Goal: Information Seeking & Learning: Compare options

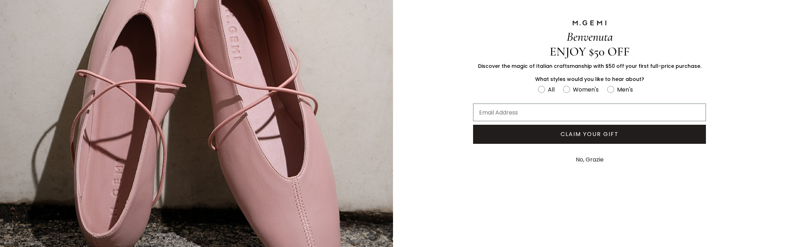
scroll to position [127, 0]
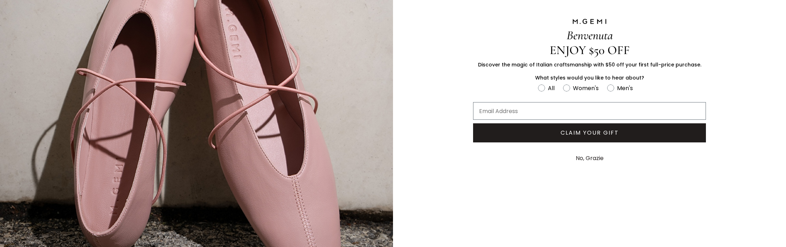
click at [583, 158] on button "No, Grazie" at bounding box center [589, 158] width 35 height 18
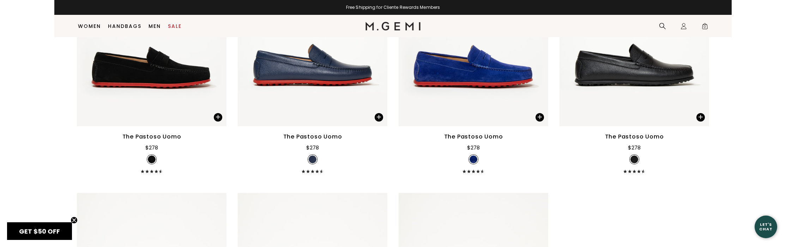
scroll to position [1238, 0]
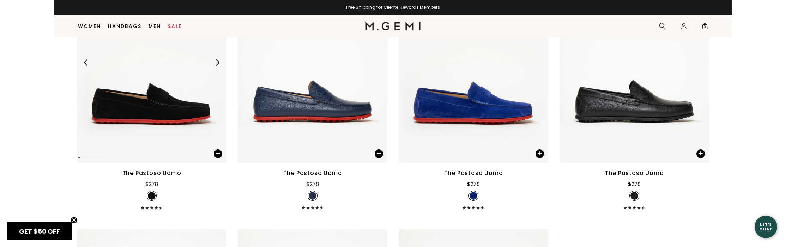
click at [137, 109] on img at bounding box center [152, 62] width 150 height 199
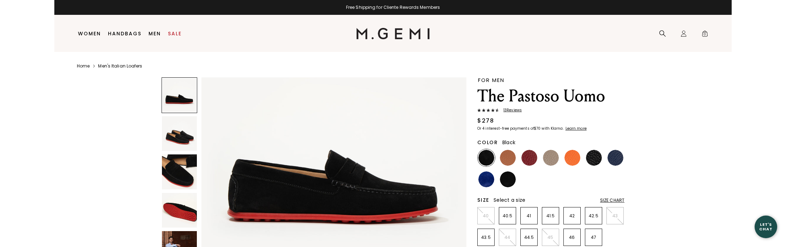
scroll to position [56, 0]
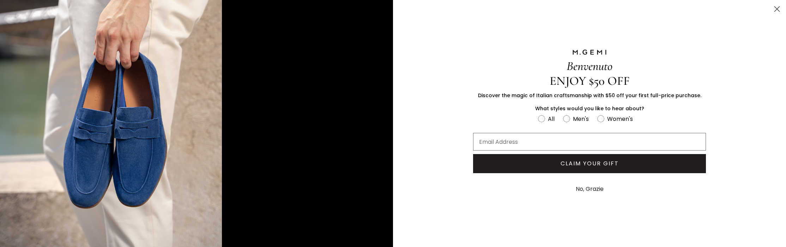
click at [442, 70] on div "Benvenuto ENJOY $50 OFF Discover the magic of Italian craftsmanship with $50 of…" at bounding box center [393, 123] width 786 height 247
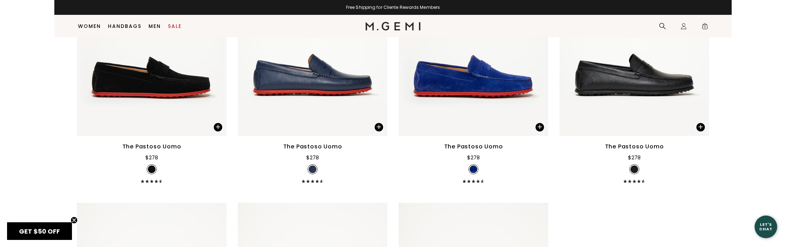
scroll to position [1262, 0]
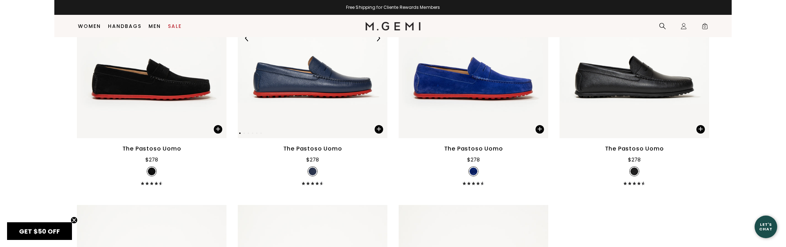
click at [309, 81] on img at bounding box center [313, 37] width 150 height 199
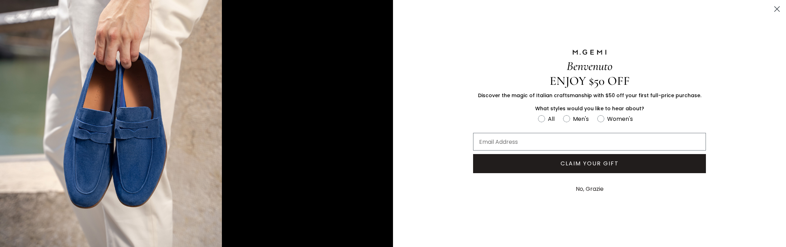
click at [587, 191] on button "No, Grazie" at bounding box center [589, 189] width 35 height 18
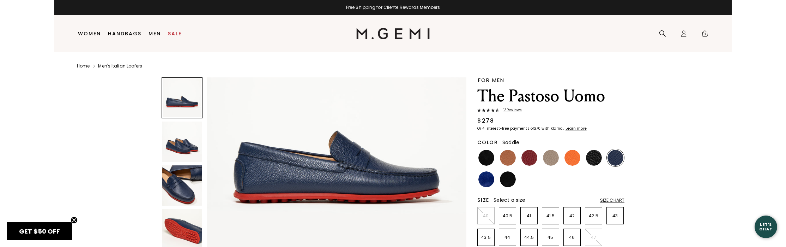
click at [507, 157] on img at bounding box center [508, 158] width 16 height 16
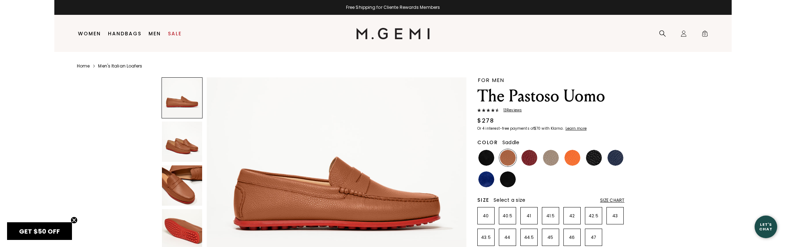
scroll to position [42, 0]
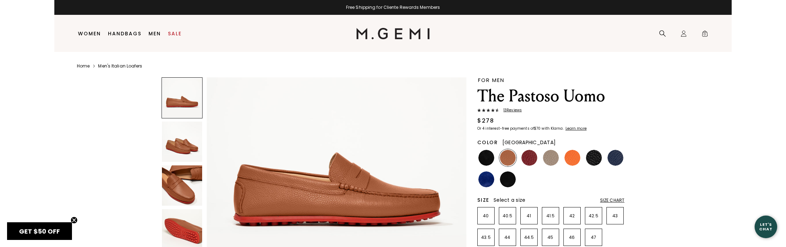
click at [532, 159] on img at bounding box center [530, 158] width 16 height 16
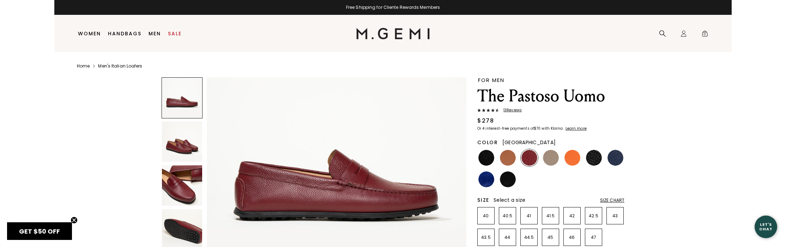
scroll to position [48, 0]
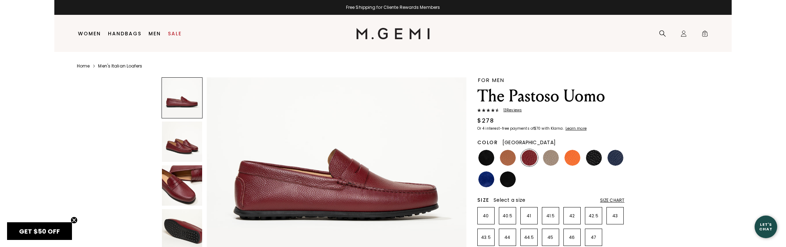
click at [532, 156] on img at bounding box center [530, 158] width 16 height 16
click at [550, 153] on img at bounding box center [551, 158] width 16 height 16
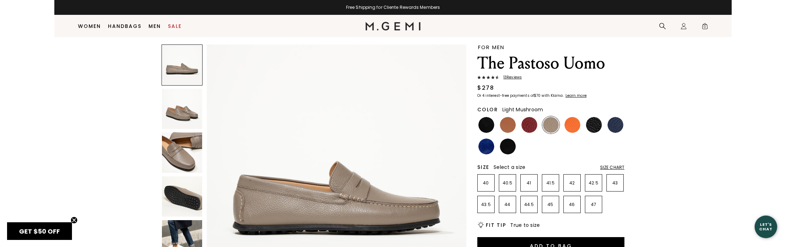
scroll to position [15, 0]
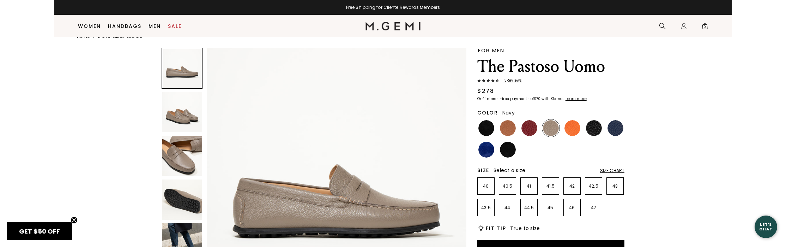
click at [620, 126] on img at bounding box center [616, 128] width 16 height 16
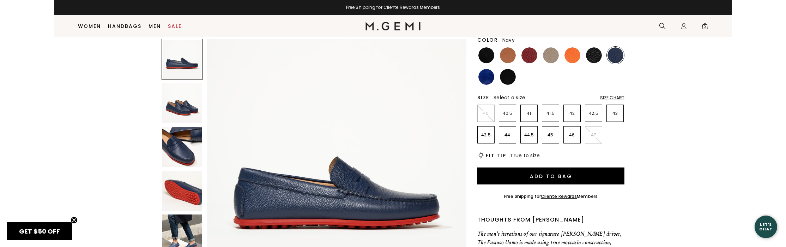
scroll to position [92, 0]
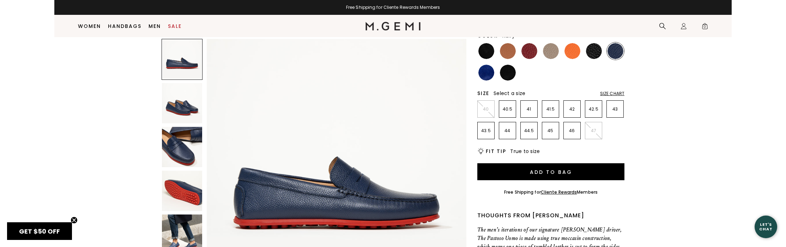
click at [180, 230] on img at bounding box center [182, 234] width 40 height 40
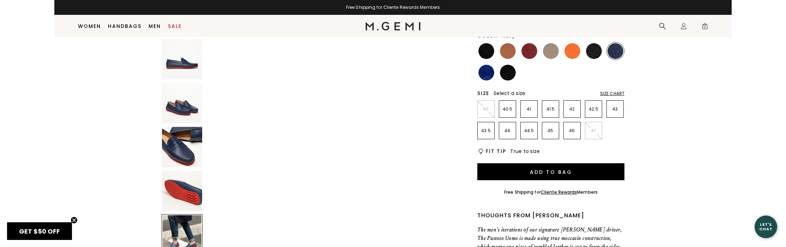
scroll to position [1091, 0]
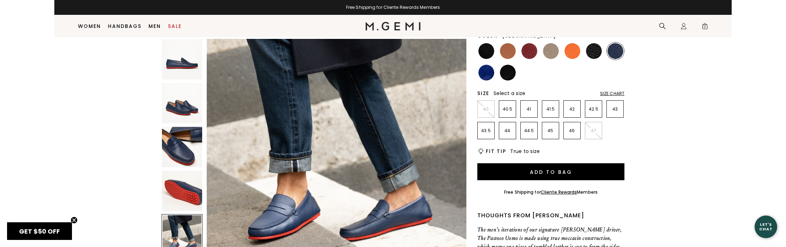
click at [523, 50] on img at bounding box center [530, 51] width 16 height 16
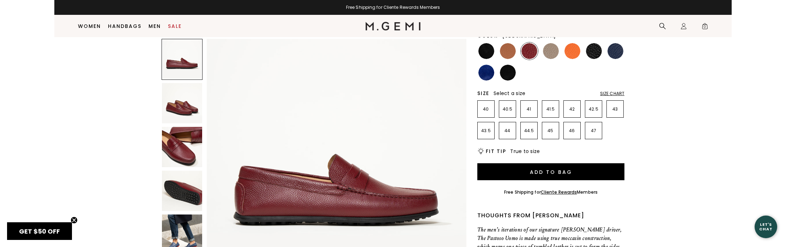
click at [189, 221] on img at bounding box center [182, 234] width 40 height 40
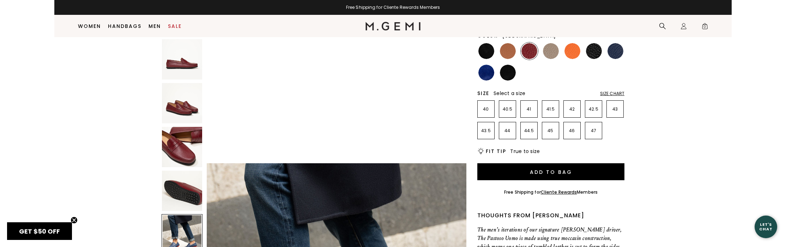
scroll to position [1067, 0]
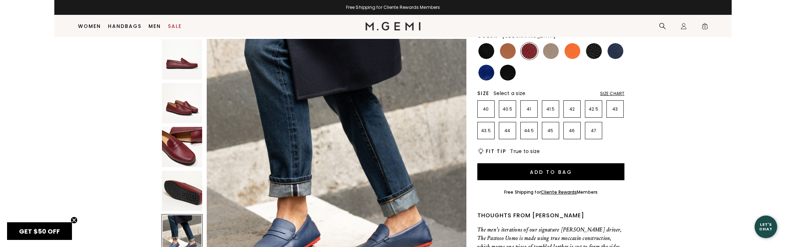
click at [185, 161] on img at bounding box center [182, 147] width 40 height 40
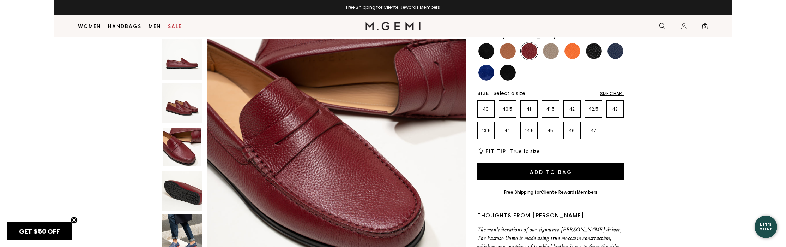
scroll to position [594, 0]
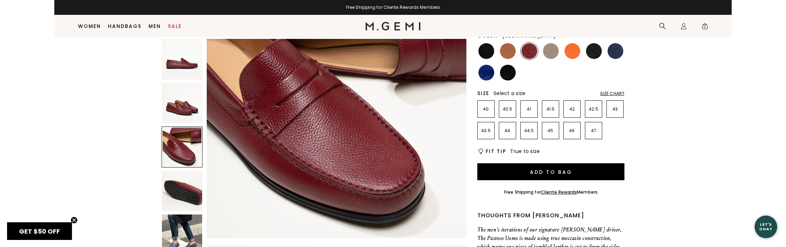
click at [185, 156] on div at bounding box center [182, 146] width 41 height 41
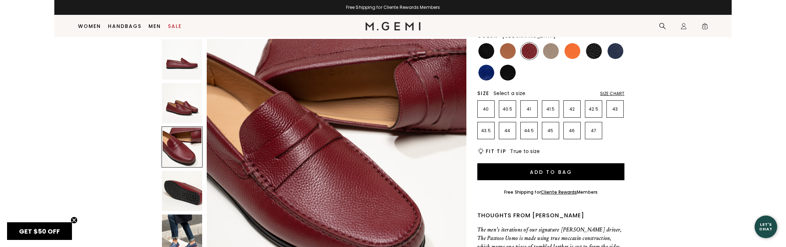
scroll to position [534, 0]
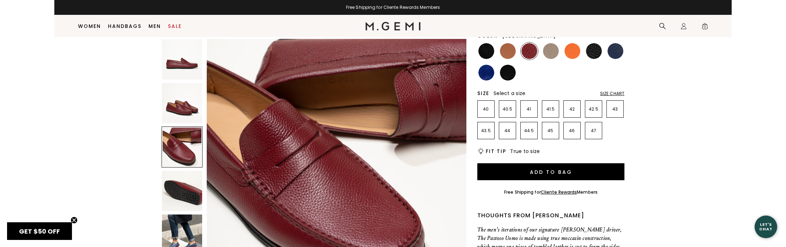
click at [185, 102] on img at bounding box center [182, 103] width 40 height 40
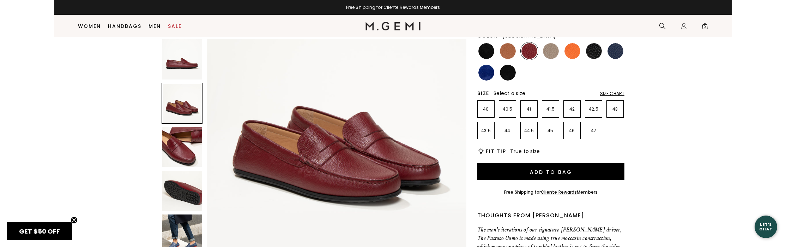
scroll to position [267, 0]
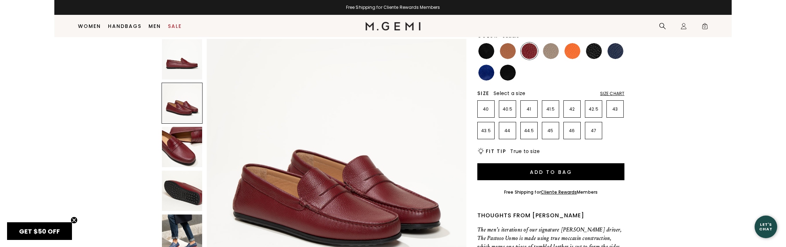
click at [511, 52] on img at bounding box center [508, 51] width 16 height 16
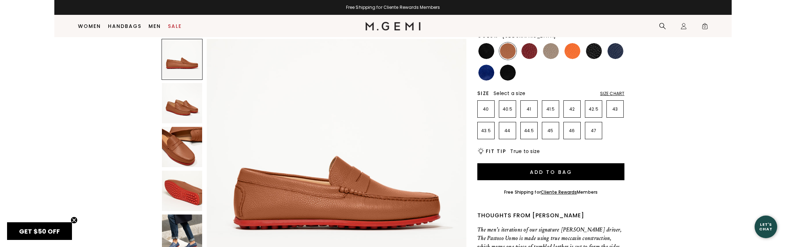
click at [532, 47] on img at bounding box center [530, 51] width 16 height 16
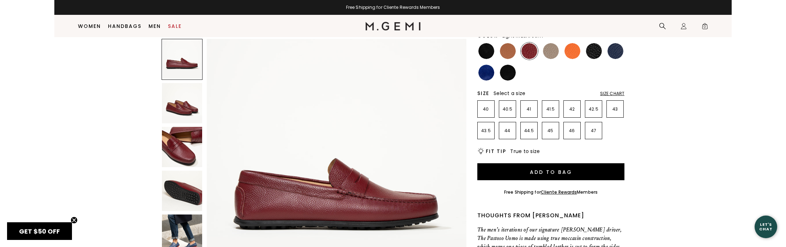
click at [558, 46] on div at bounding box center [550, 50] width 17 height 17
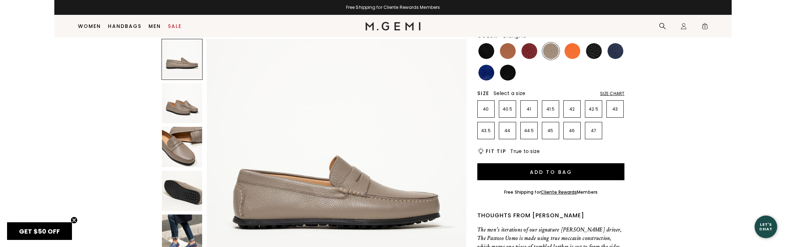
click at [574, 49] on img at bounding box center [573, 51] width 16 height 16
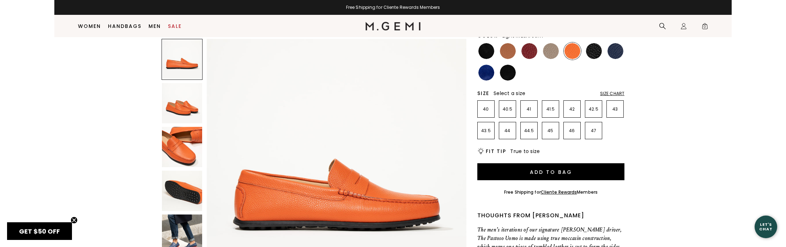
click at [548, 53] on img at bounding box center [551, 51] width 16 height 16
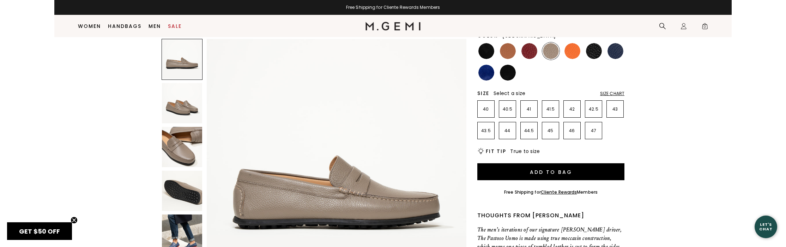
click at [530, 48] on img at bounding box center [530, 51] width 16 height 16
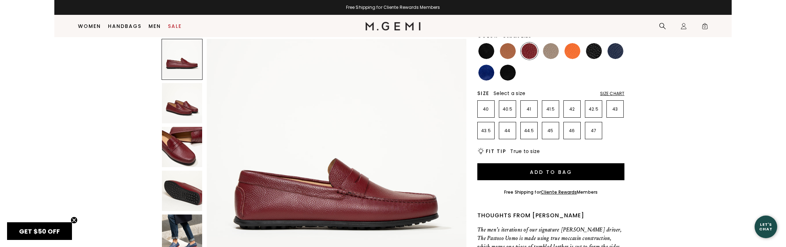
click at [487, 73] on img at bounding box center [486, 73] width 16 height 16
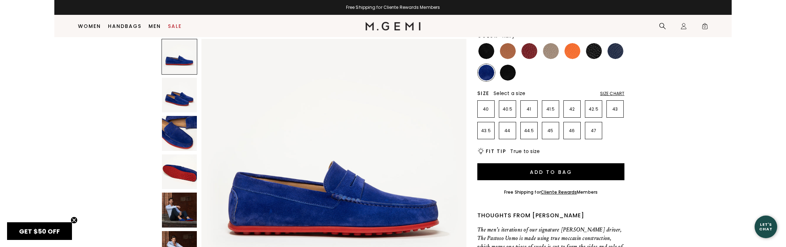
click at [614, 51] on img at bounding box center [616, 51] width 16 height 16
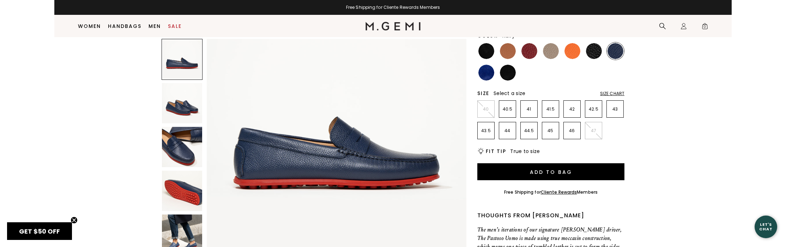
scroll to position [41, 0]
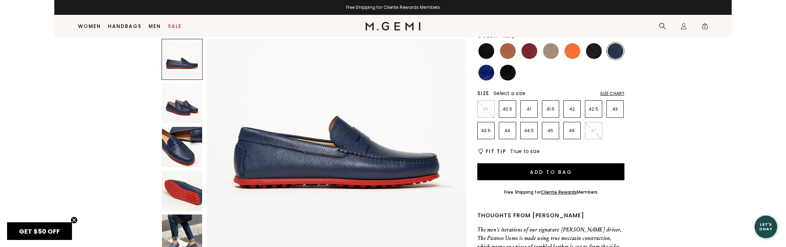
click at [190, 147] on img at bounding box center [182, 147] width 40 height 40
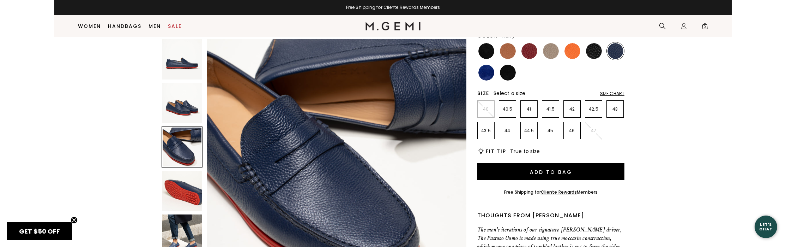
scroll to position [558, 0]
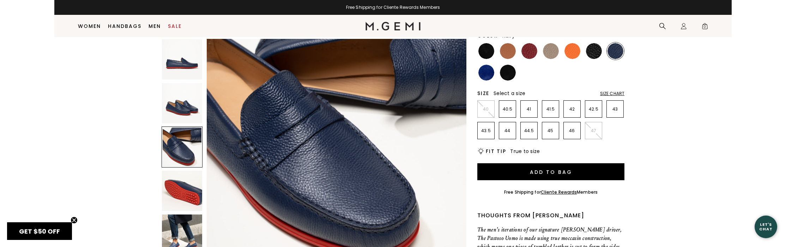
click at [183, 228] on img at bounding box center [182, 234] width 40 height 40
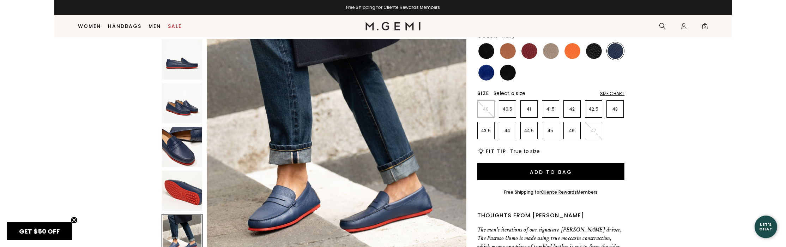
scroll to position [1084, 0]
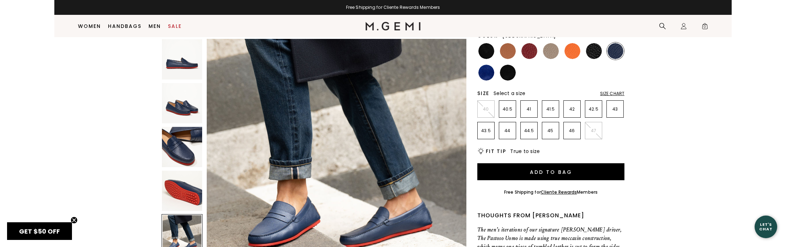
click at [534, 51] on img at bounding box center [530, 51] width 16 height 16
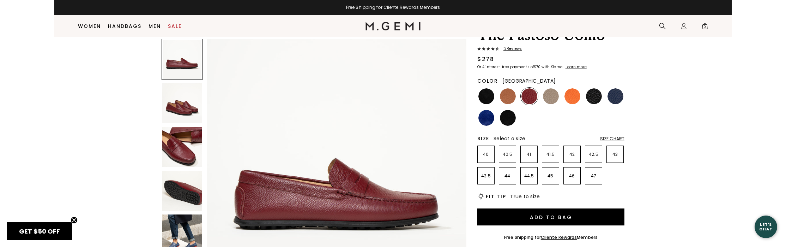
scroll to position [46, 0]
click at [484, 97] on img at bounding box center [486, 97] width 16 height 16
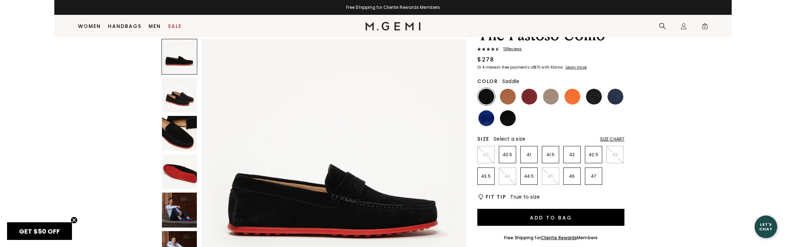
click at [507, 94] on img at bounding box center [508, 97] width 16 height 16
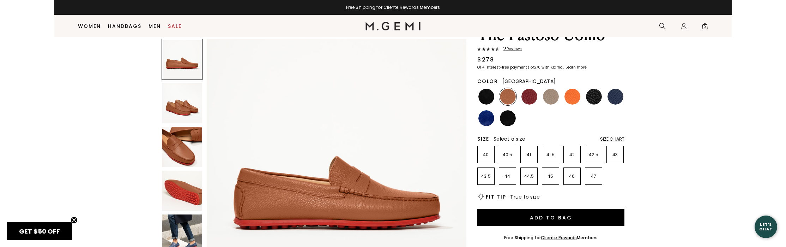
click at [529, 94] on img at bounding box center [530, 97] width 16 height 16
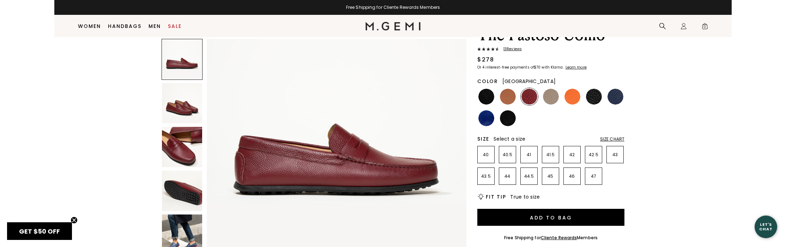
scroll to position [44, 0]
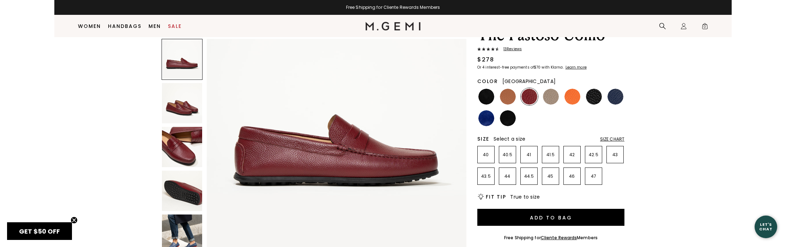
click at [188, 156] on img at bounding box center [182, 147] width 40 height 40
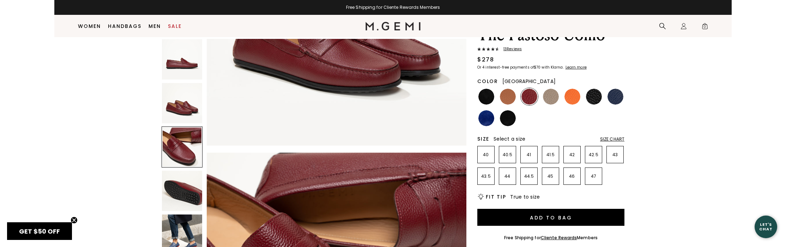
scroll to position [534, 0]
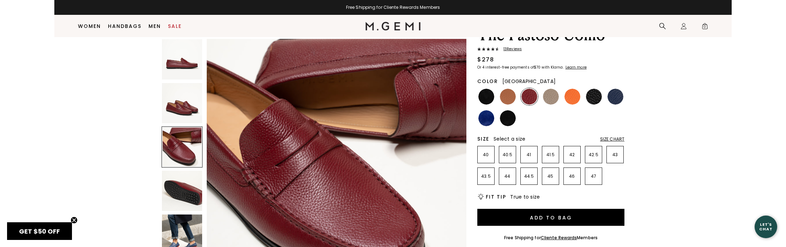
click at [185, 199] on img at bounding box center [182, 190] width 40 height 40
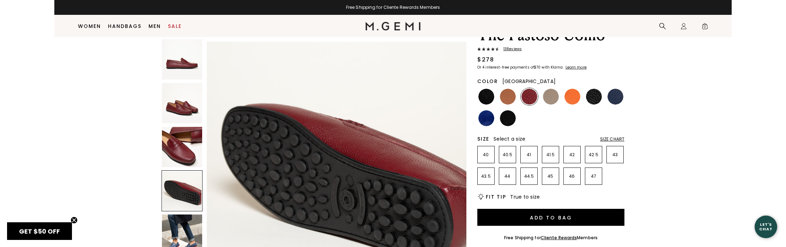
scroll to position [800, 0]
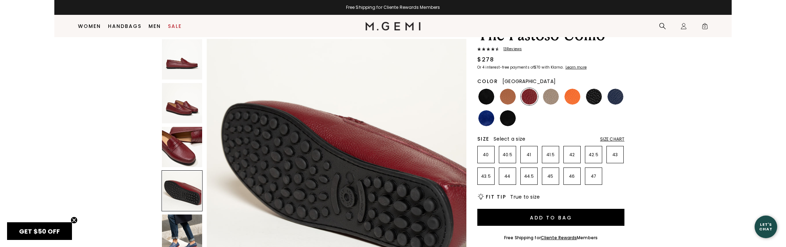
click at [183, 106] on img at bounding box center [182, 103] width 40 height 40
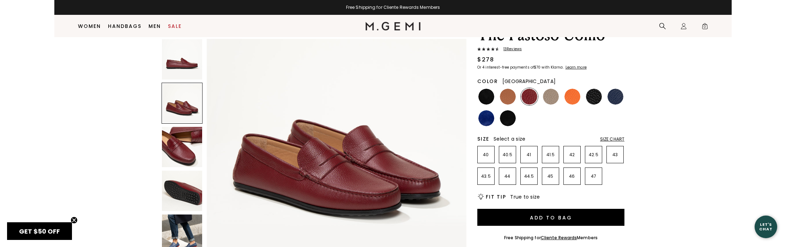
scroll to position [267, 0]
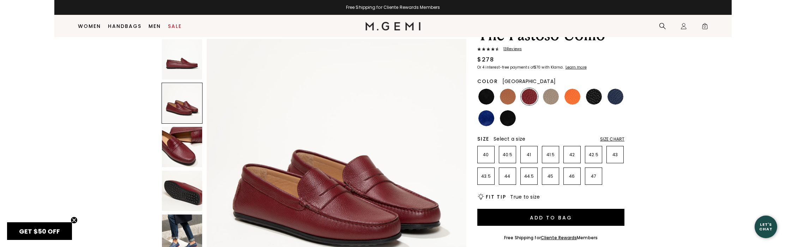
click at [182, 67] on img at bounding box center [182, 59] width 40 height 40
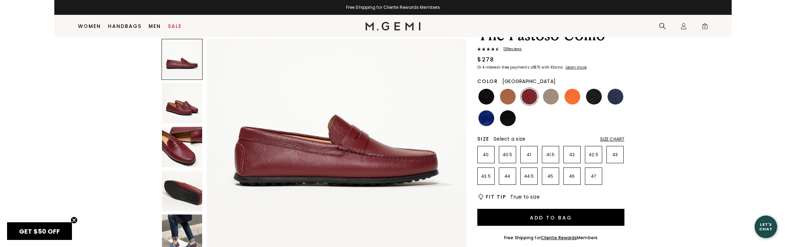
scroll to position [0, 0]
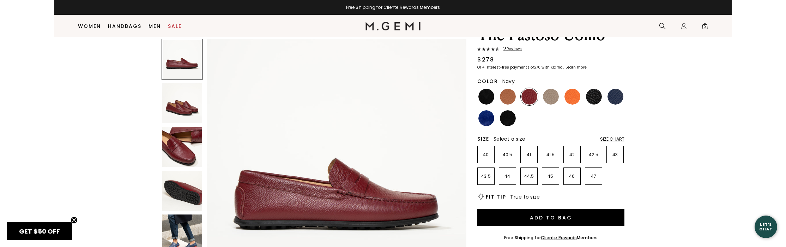
click at [616, 91] on img at bounding box center [616, 97] width 16 height 16
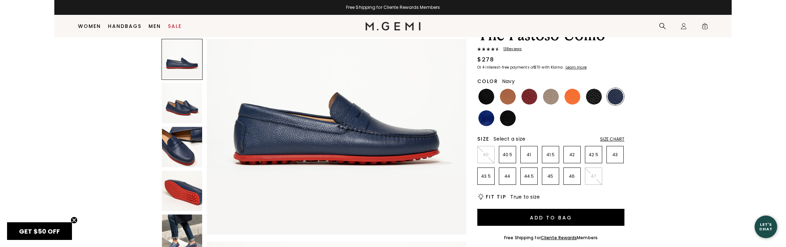
click at [185, 133] on img at bounding box center [182, 147] width 40 height 40
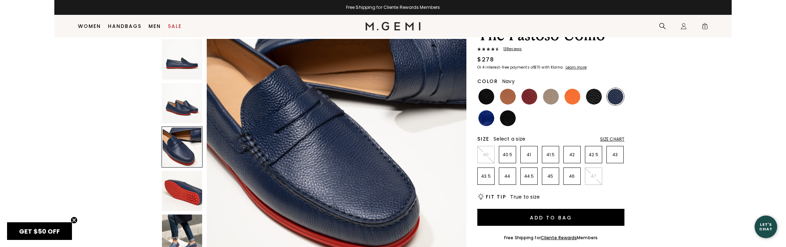
scroll to position [566, 0]
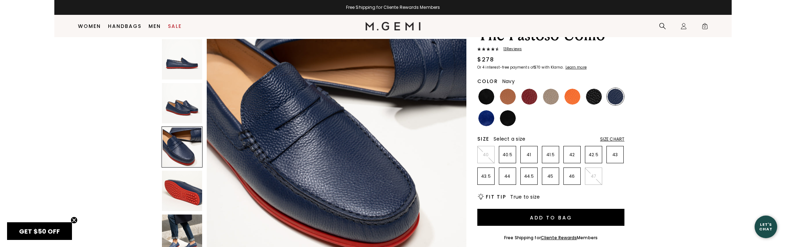
click at [510, 50] on span "13 Review s" at bounding box center [510, 49] width 23 height 4
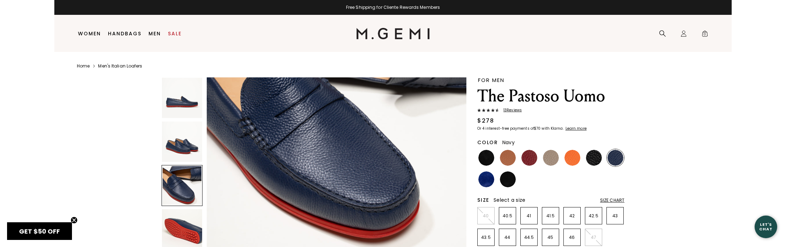
scroll to position [618, 0]
click at [533, 156] on img at bounding box center [530, 158] width 16 height 16
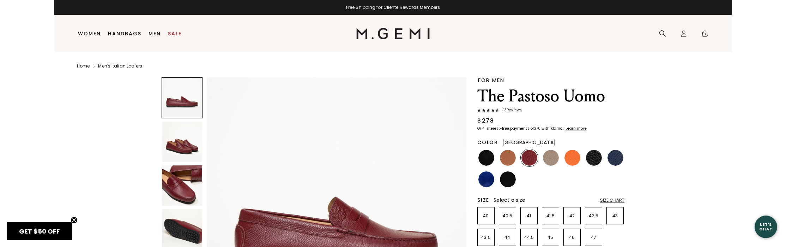
scroll to position [57, 0]
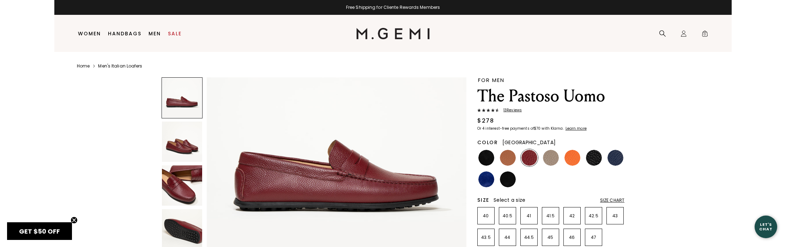
click at [188, 190] on img at bounding box center [182, 185] width 40 height 40
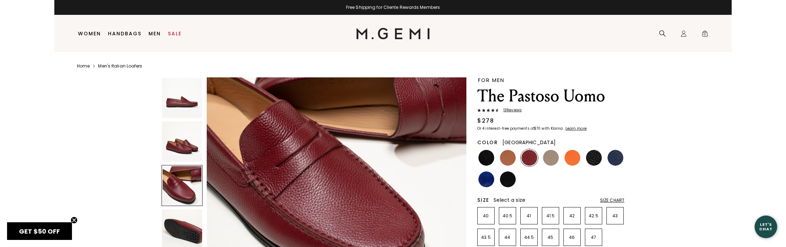
scroll to position [608, 0]
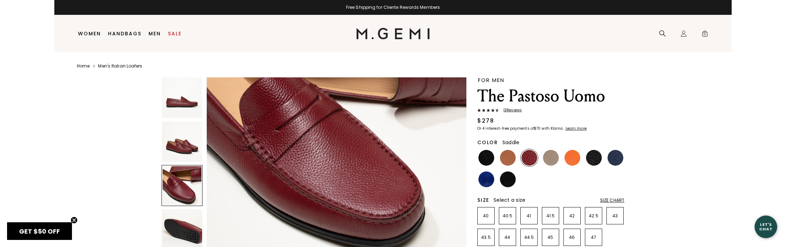
click at [506, 165] on img at bounding box center [508, 158] width 16 height 16
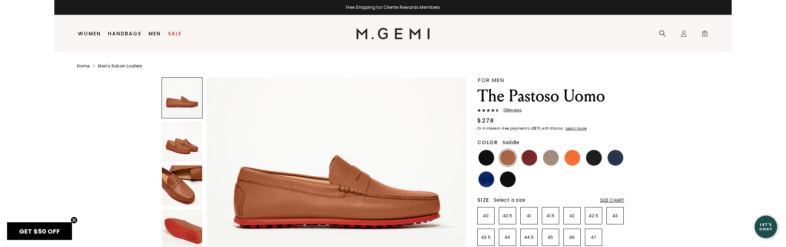
scroll to position [42, 0]
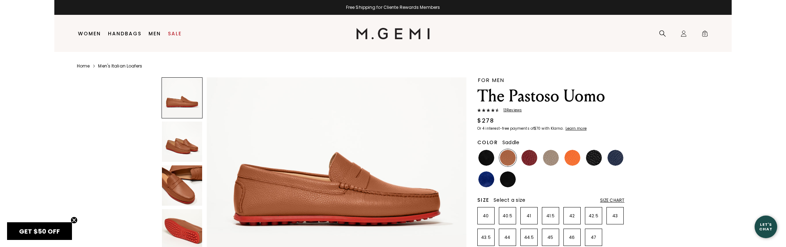
click at [180, 188] on img at bounding box center [182, 185] width 40 height 40
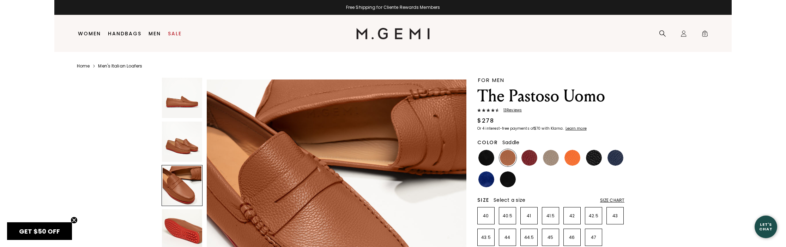
scroll to position [534, 0]
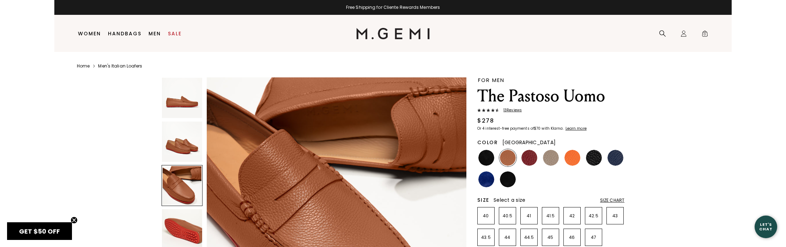
click at [528, 159] on img at bounding box center [530, 158] width 16 height 16
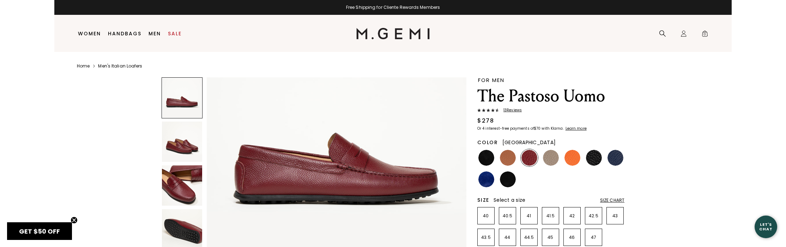
scroll to position [72, 0]
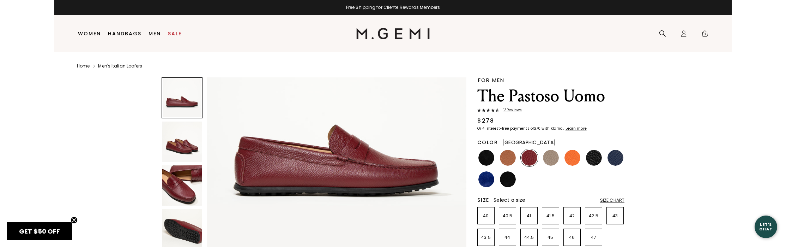
click at [607, 200] on div "Size Chart" at bounding box center [612, 200] width 24 height 6
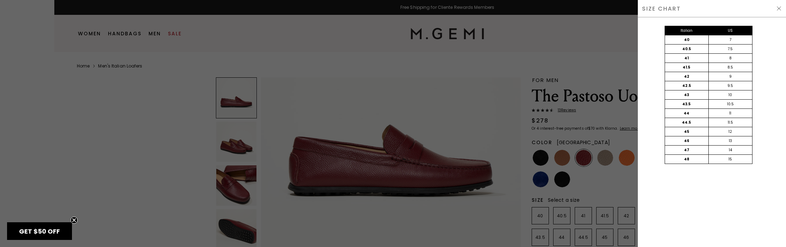
click at [493, 80] on div at bounding box center [393, 123] width 786 height 247
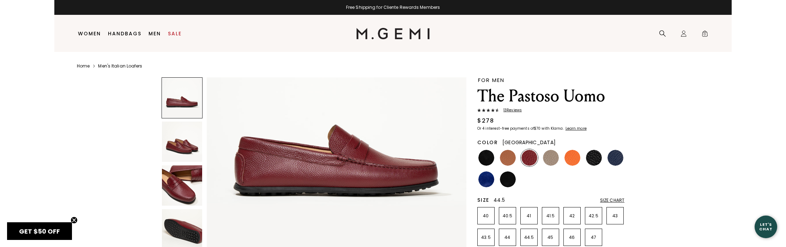
click at [532, 235] on p "44.5" at bounding box center [529, 237] width 17 height 6
click at [509, 157] on img at bounding box center [508, 158] width 16 height 16
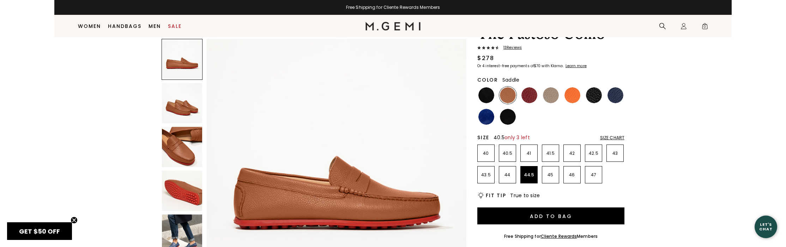
scroll to position [70, 0]
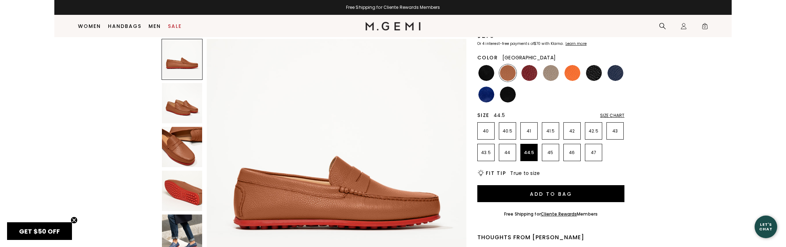
click at [530, 68] on img at bounding box center [530, 73] width 16 height 16
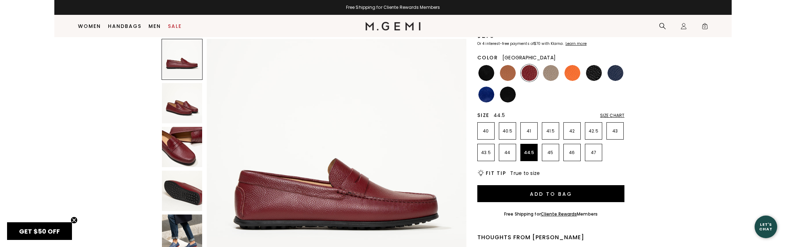
click at [613, 111] on div "FOR MEN The Pastoso Uomo 13 Review s $278 Or 4 interest-free payments of $70 wi…" at bounding box center [550, 197] width 147 height 409
click at [613, 114] on div "Size Chart" at bounding box center [612, 116] width 24 height 6
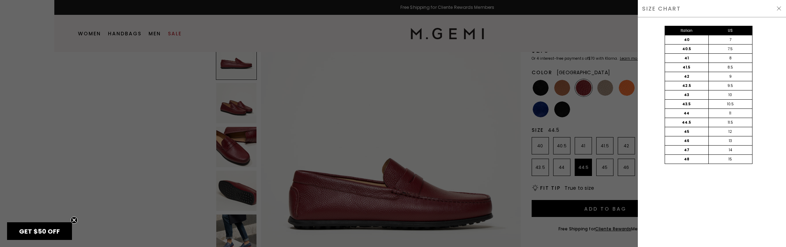
click at [593, 34] on div at bounding box center [393, 123] width 786 height 247
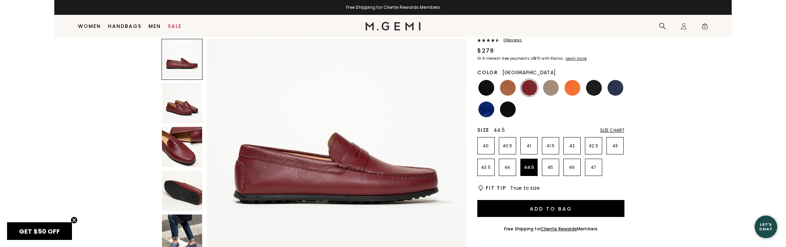
scroll to position [28, 0]
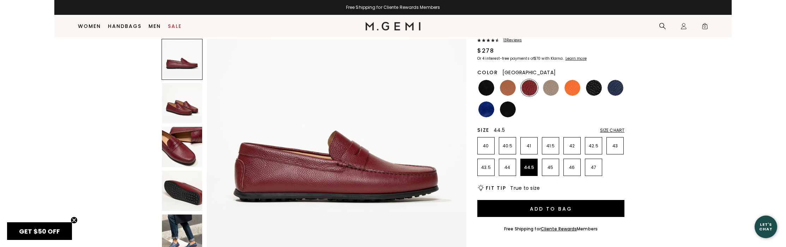
click at [187, 227] on img at bounding box center [182, 234] width 40 height 40
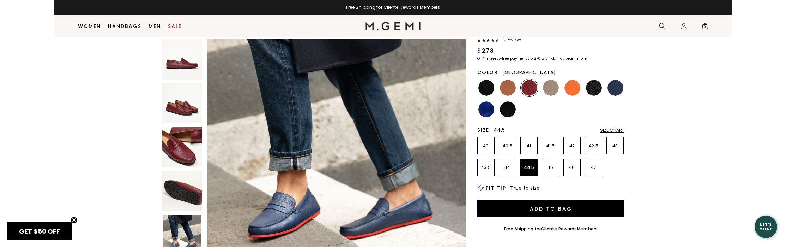
scroll to position [1094, 0]
click at [530, 89] on img at bounding box center [530, 88] width 16 height 16
click at [528, 85] on img at bounding box center [530, 88] width 16 height 16
click at [179, 195] on img at bounding box center [182, 190] width 40 height 40
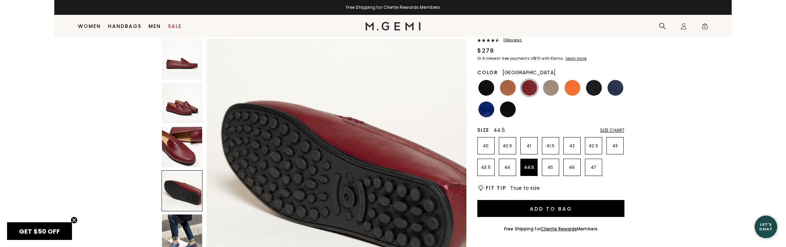
click at [182, 151] on img at bounding box center [182, 147] width 40 height 40
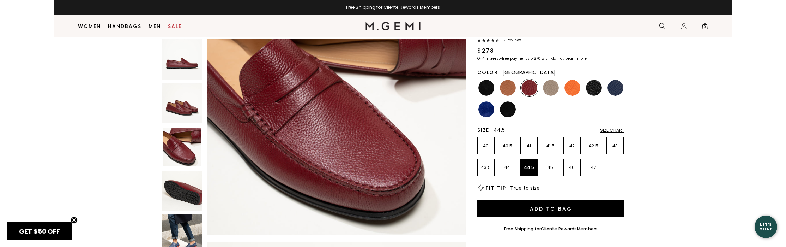
scroll to position [599, 0]
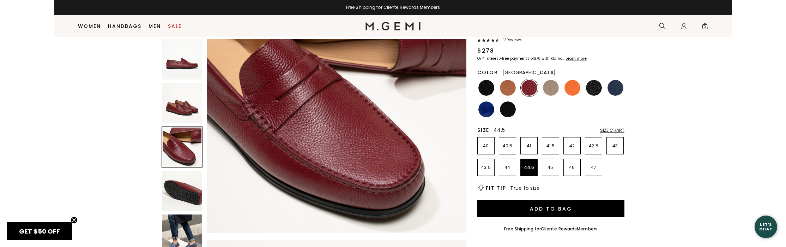
click at [180, 112] on img at bounding box center [182, 103] width 40 height 40
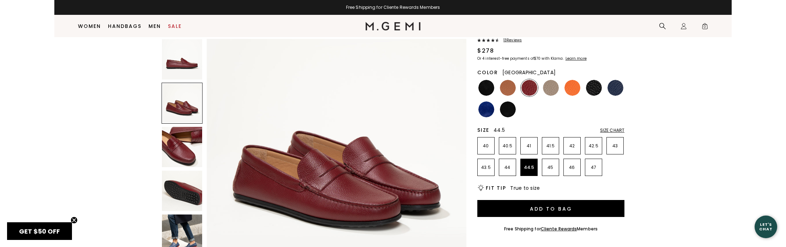
scroll to position [267, 0]
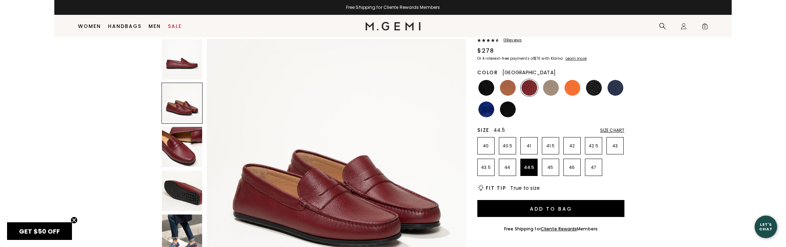
click at [188, 65] on img at bounding box center [182, 59] width 40 height 40
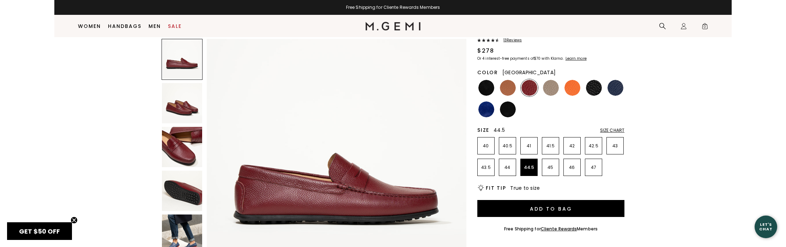
scroll to position [0, 0]
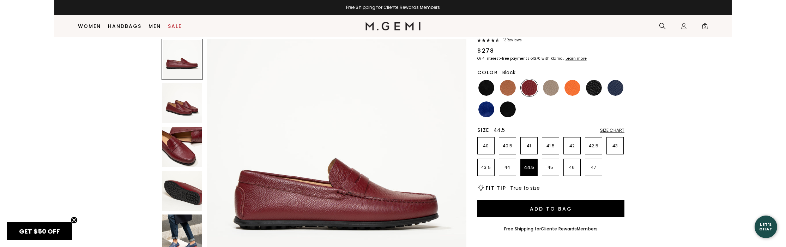
click at [491, 85] on img at bounding box center [486, 88] width 16 height 16
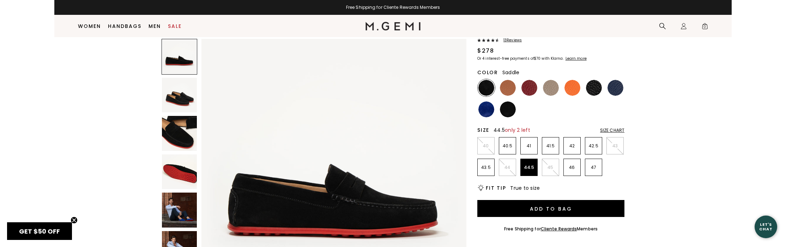
click at [507, 86] on img at bounding box center [508, 88] width 16 height 16
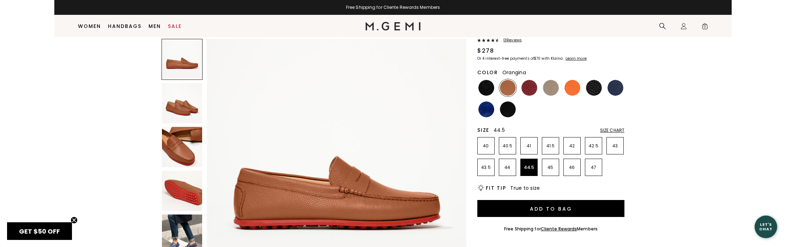
click at [576, 84] on img at bounding box center [573, 88] width 16 height 16
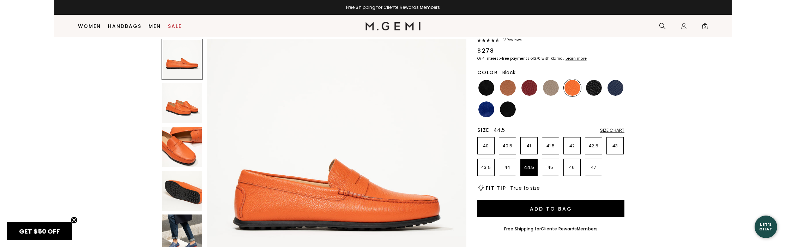
click at [595, 90] on img at bounding box center [594, 88] width 16 height 16
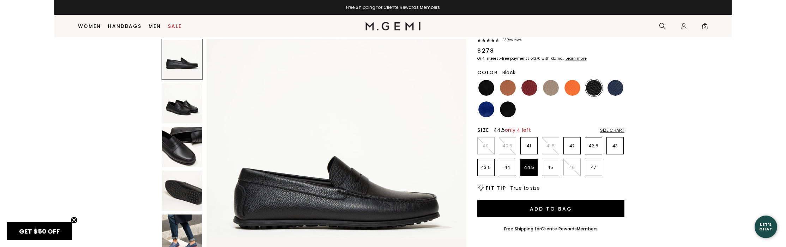
click at [181, 146] on img at bounding box center [182, 147] width 40 height 40
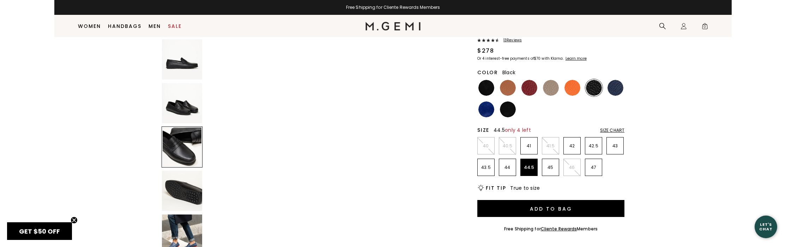
scroll to position [534, 0]
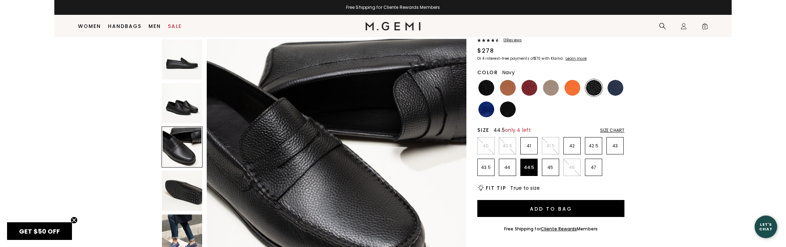
click at [617, 85] on img at bounding box center [616, 88] width 16 height 16
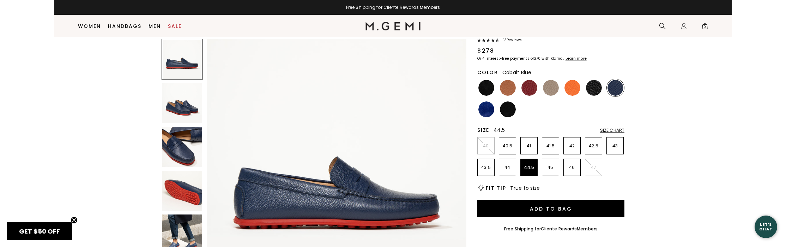
click at [490, 108] on img at bounding box center [486, 109] width 16 height 16
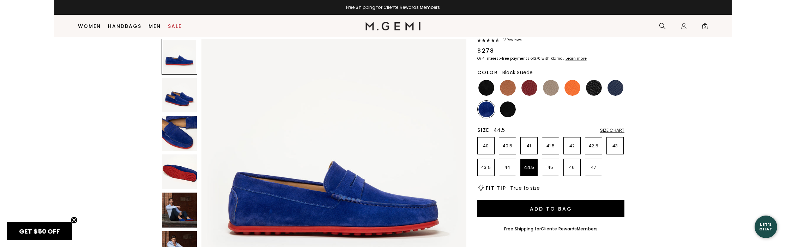
click at [510, 110] on img at bounding box center [508, 109] width 16 height 16
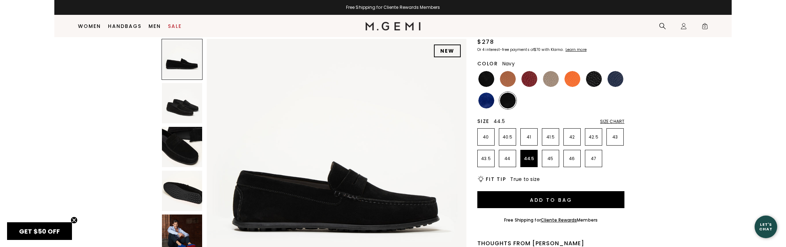
click at [613, 80] on img at bounding box center [616, 79] width 16 height 16
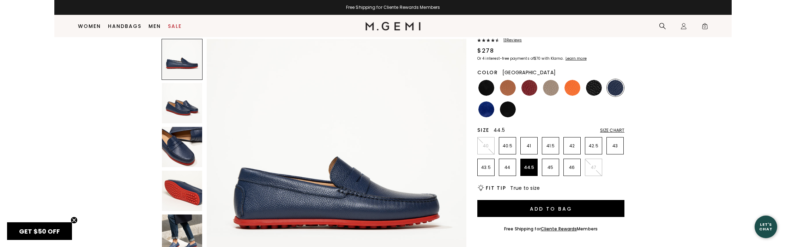
click at [532, 84] on img at bounding box center [530, 88] width 16 height 16
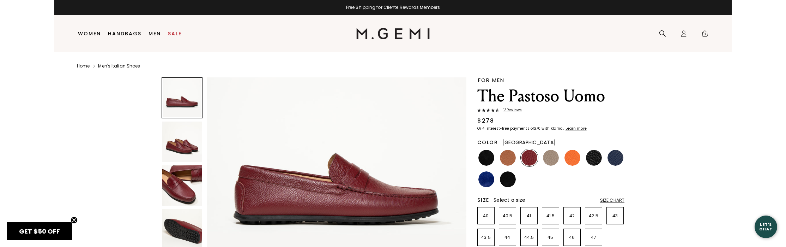
scroll to position [47, 0]
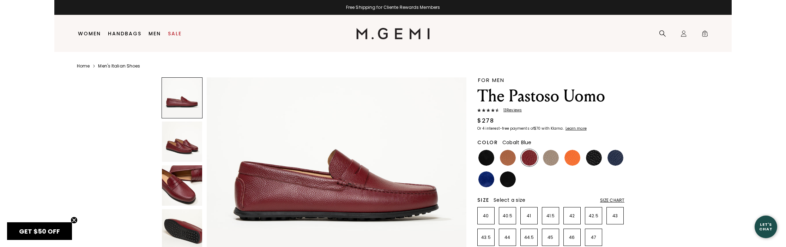
click at [487, 180] on img at bounding box center [486, 179] width 16 height 16
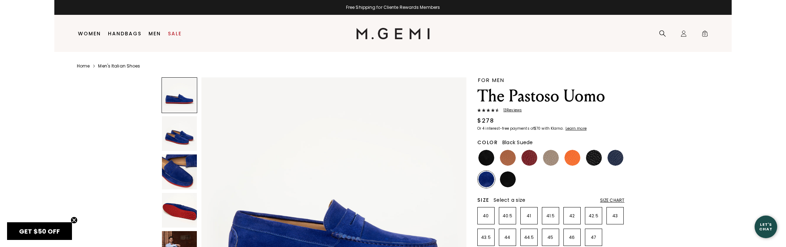
click at [507, 182] on img at bounding box center [508, 179] width 16 height 16
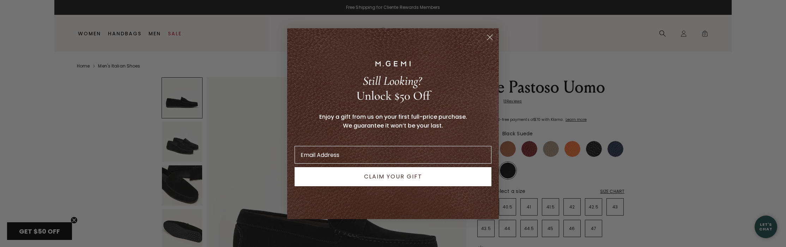
click at [493, 39] on icon "Close dialog" at bounding box center [490, 37] width 5 height 5
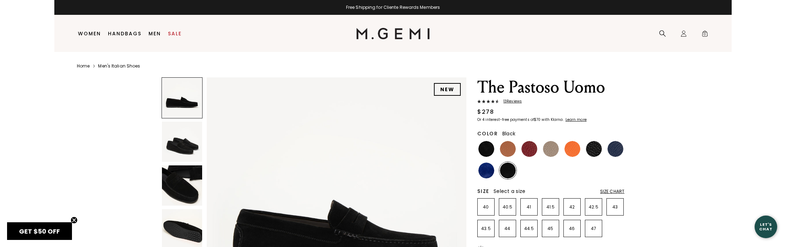
click at [592, 149] on img at bounding box center [594, 149] width 16 height 16
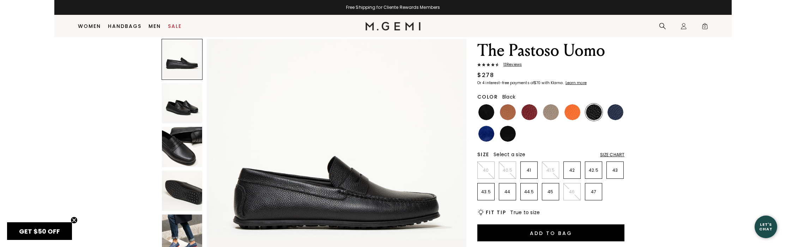
scroll to position [30, 0]
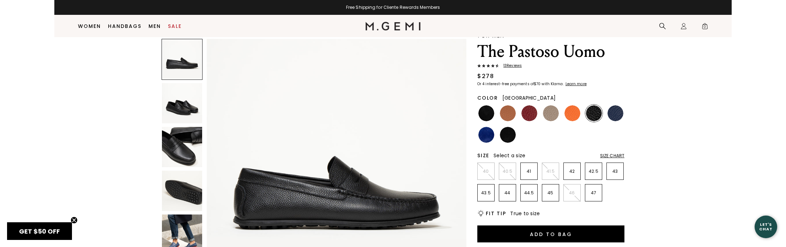
click at [527, 110] on img at bounding box center [530, 113] width 16 height 16
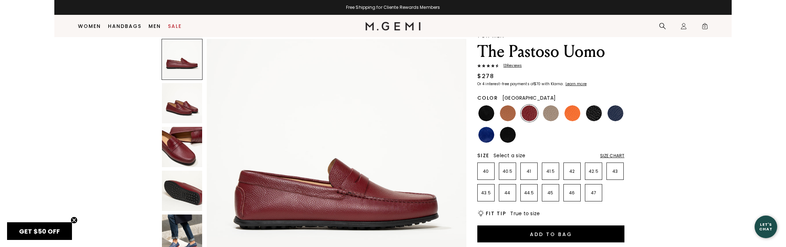
scroll to position [107, 0]
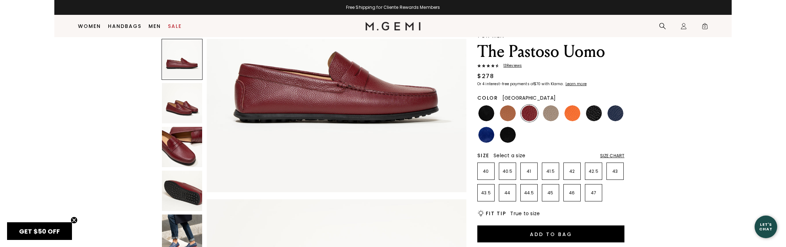
click at [180, 237] on img at bounding box center [182, 234] width 40 height 40
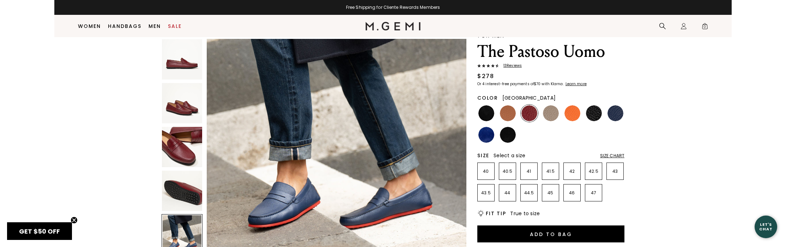
scroll to position [1107, 0]
